Goal: Find specific page/section: Find specific page/section

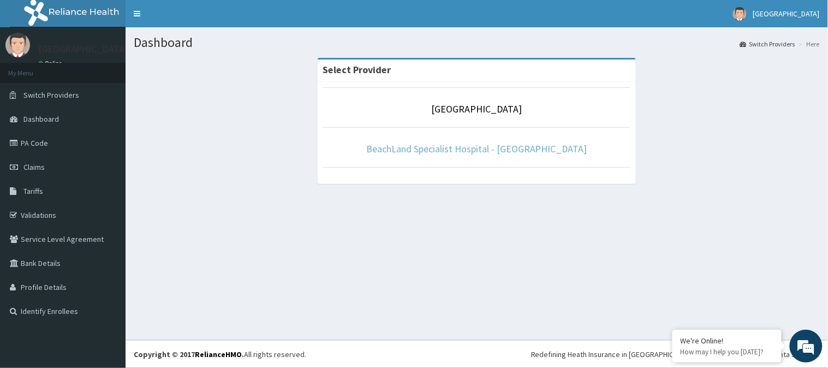
click at [499, 153] on link "BeachLand Specialist Hospital - [GEOGRAPHIC_DATA]" at bounding box center [476, 149] width 221 height 13
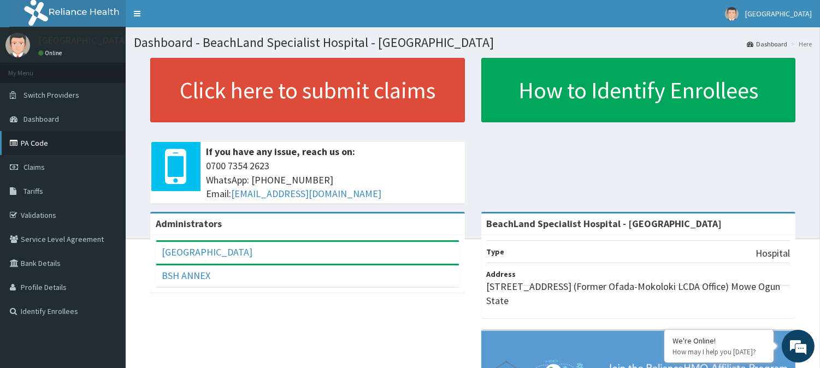
click at [34, 141] on link "PA Code" at bounding box center [63, 143] width 126 height 24
